Goal: Task Accomplishment & Management: Manage account settings

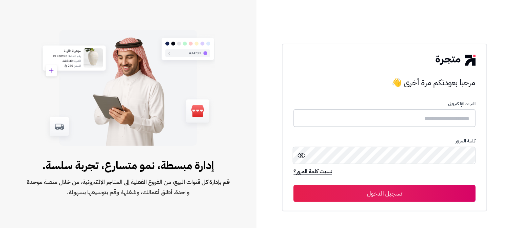
click at [438, 117] on input "text" at bounding box center [385, 118] width 182 height 18
type input "******"
click at [294, 185] on button "تسجيل الدخول" at bounding box center [385, 193] width 182 height 17
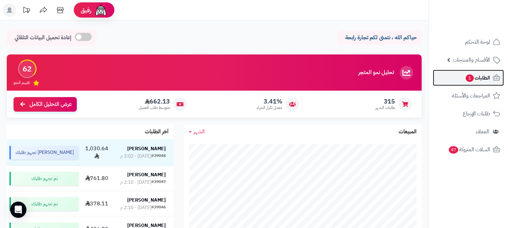
click at [471, 78] on span "1" at bounding box center [469, 78] width 8 height 8
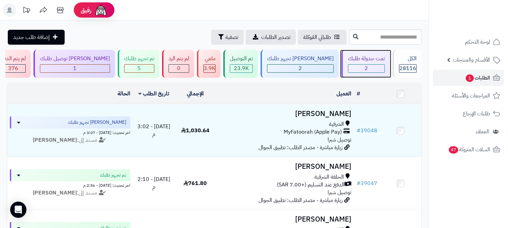
click at [370, 68] on div "2" at bounding box center [366, 69] width 36 height 8
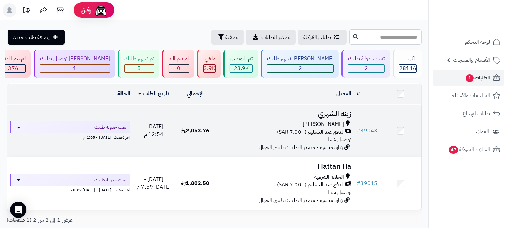
click at [324, 128] on span "الدفع عند التسليم (+7.00 SAR)" at bounding box center [311, 132] width 68 height 8
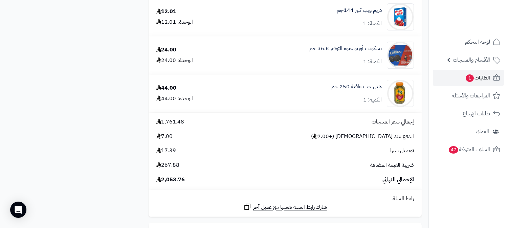
scroll to position [3904, 0]
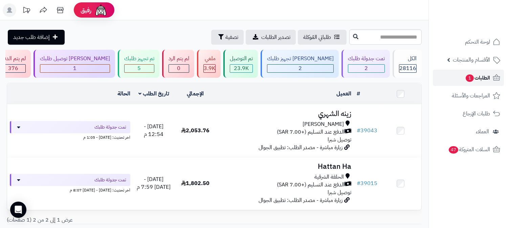
click at [479, 83] on link "الطلبات 1" at bounding box center [467, 78] width 71 height 16
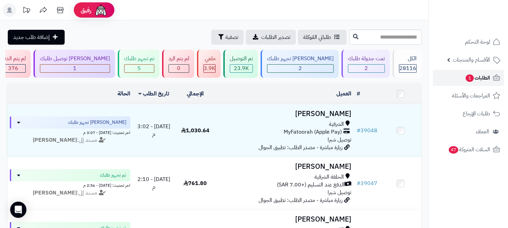
click at [465, 79] on span "1" at bounding box center [469, 77] width 8 height 7
click at [462, 83] on link "الطلبات 1" at bounding box center [467, 78] width 71 height 16
click at [454, 80] on link "الطلبات 1" at bounding box center [467, 78] width 71 height 16
click at [482, 79] on span "الطلبات 1" at bounding box center [477, 77] width 25 height 9
click at [477, 83] on link "الطلبات 1" at bounding box center [467, 78] width 71 height 16
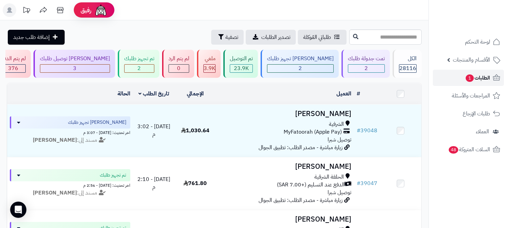
click at [487, 83] on link "الطلبات 1" at bounding box center [467, 78] width 71 height 16
click at [484, 76] on span "الطلبات 1" at bounding box center [477, 77] width 25 height 9
click at [473, 74] on span "الطلبات 1" at bounding box center [477, 77] width 25 height 9
click at [468, 76] on span "1" at bounding box center [469, 77] width 8 height 7
click at [466, 83] on link "الطلبات 1" at bounding box center [467, 78] width 71 height 16
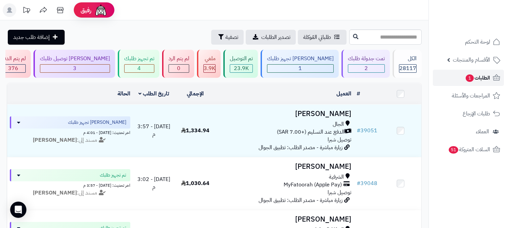
click at [472, 81] on span "الطلبات 1" at bounding box center [477, 77] width 25 height 9
click at [485, 77] on span "الطلبات 1" at bounding box center [477, 77] width 25 height 9
click at [473, 78] on span "الطلبات 1" at bounding box center [477, 77] width 25 height 9
click at [474, 78] on span "الطلبات 1" at bounding box center [477, 77] width 25 height 9
click at [457, 78] on link "الطلبات 1" at bounding box center [467, 78] width 71 height 16
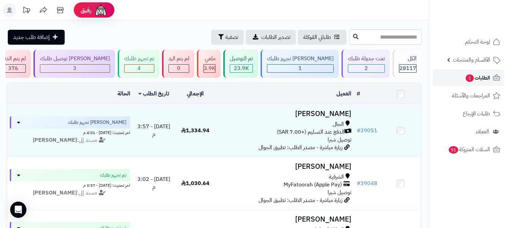
click at [465, 78] on span "1" at bounding box center [469, 77] width 8 height 7
click at [462, 78] on link "الطلبات 1" at bounding box center [467, 78] width 71 height 16
click at [479, 78] on span "الطلبات 1" at bounding box center [477, 77] width 25 height 9
click at [484, 83] on link "الطلبات 1" at bounding box center [467, 78] width 71 height 16
click at [486, 78] on span "الطلبات 1" at bounding box center [477, 77] width 25 height 9
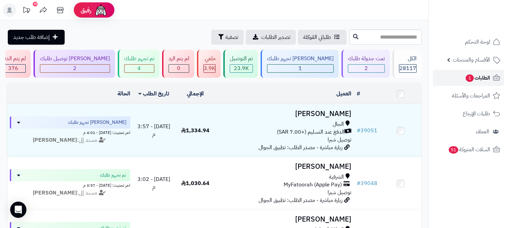
click at [478, 77] on span "الطلبات 1" at bounding box center [477, 77] width 25 height 9
click at [474, 80] on span "الطلبات 1" at bounding box center [477, 77] width 25 height 9
click at [475, 80] on span "الطلبات 1" at bounding box center [477, 77] width 25 height 9
click at [466, 73] on span "الطلبات 1" at bounding box center [477, 77] width 25 height 9
click at [454, 78] on link "الطلبات 1" at bounding box center [467, 78] width 71 height 16
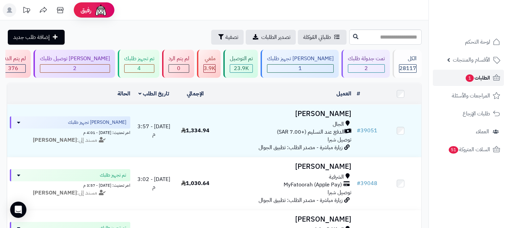
click at [471, 77] on span "1" at bounding box center [469, 77] width 8 height 7
click at [11, 9] on rect at bounding box center [10, 10] width 14 height 14
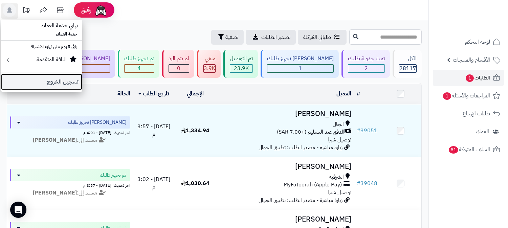
click at [56, 80] on link "تسجيل الخروج" at bounding box center [41, 82] width 81 height 16
